Goal: Task Accomplishment & Management: Complete application form

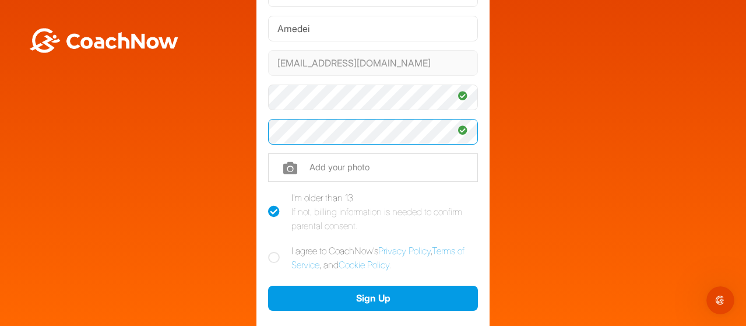
scroll to position [117, 0]
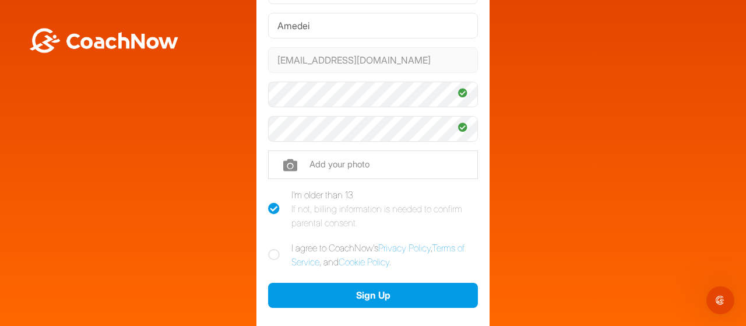
click at [268, 252] on icon at bounding box center [274, 255] width 12 height 12
click at [268, 248] on input "I agree to CoachNow's Privacy Policy , Terms of Service , and Cookie Policy ." at bounding box center [272, 245] width 8 height 8
checkbox input "true"
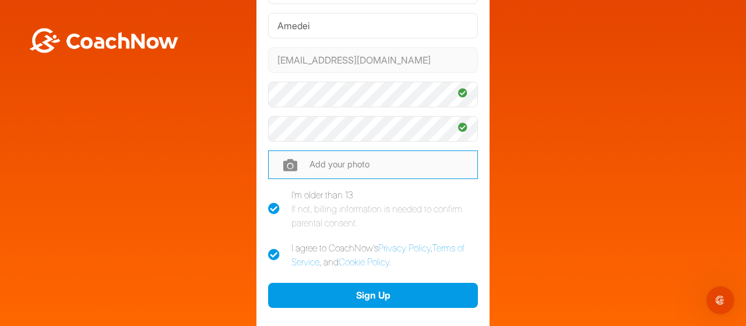
click at [331, 161] on input "file" at bounding box center [373, 164] width 210 height 28
type input "C:\fakepath\Amedei head shot.jpg"
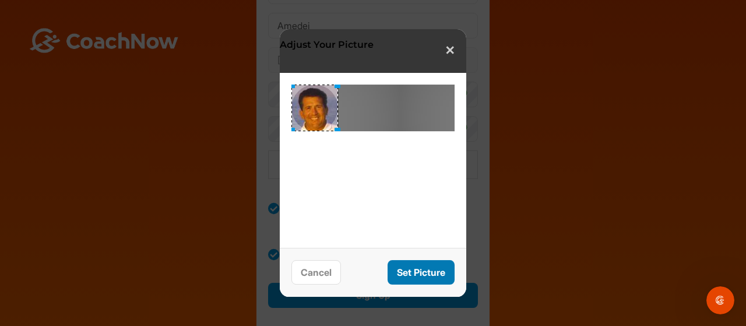
click at [419, 271] on button "Set Picture" at bounding box center [421, 272] width 67 height 25
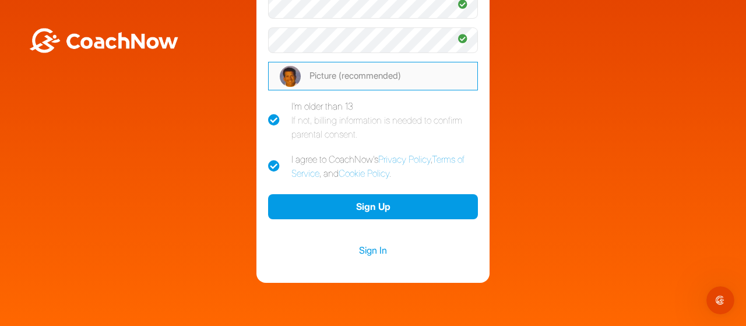
scroll to position [233, 0]
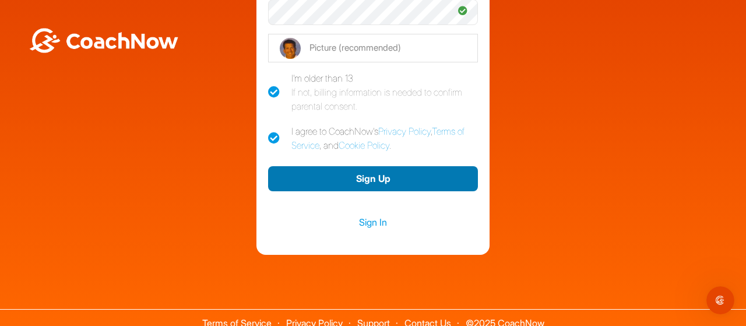
click at [376, 175] on button "Sign Up" at bounding box center [373, 178] width 210 height 25
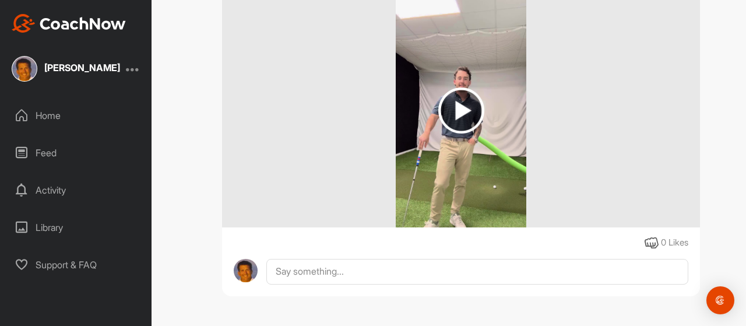
scroll to position [407, 0]
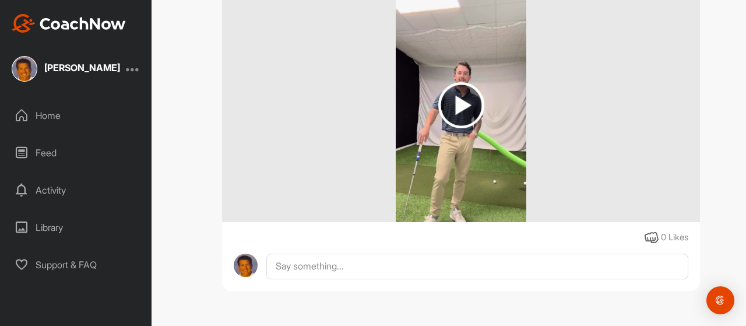
click at [54, 186] on div "Activity" at bounding box center [76, 189] width 140 height 29
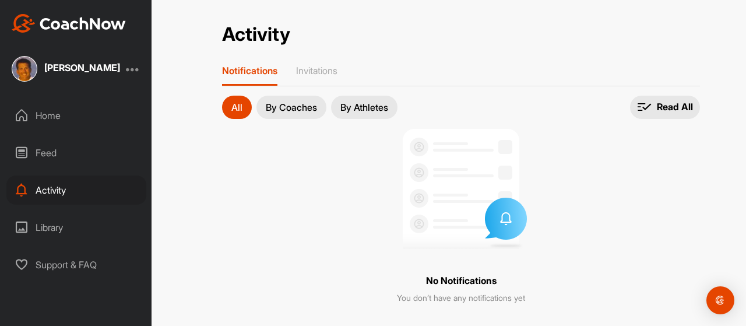
click at [46, 227] on div "Library" at bounding box center [76, 227] width 140 height 29
